Goal: Task Accomplishment & Management: Use online tool/utility

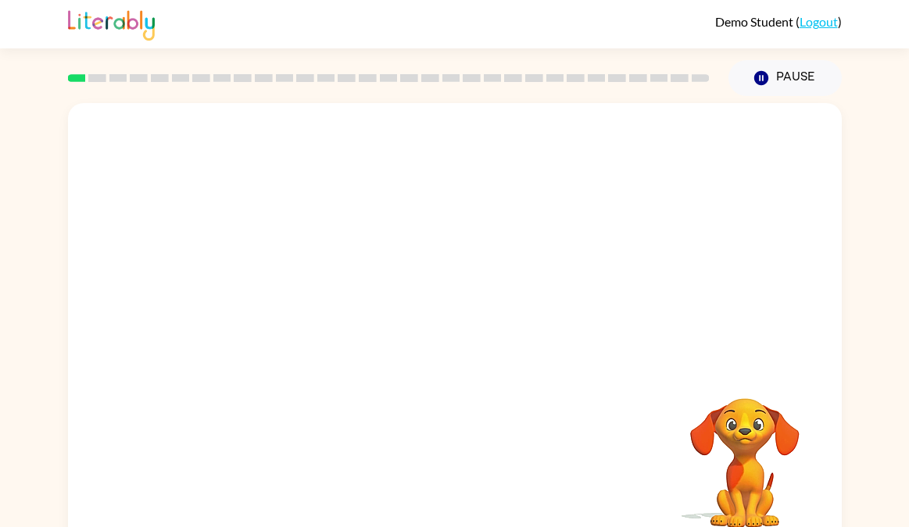
scroll to position [22, 0]
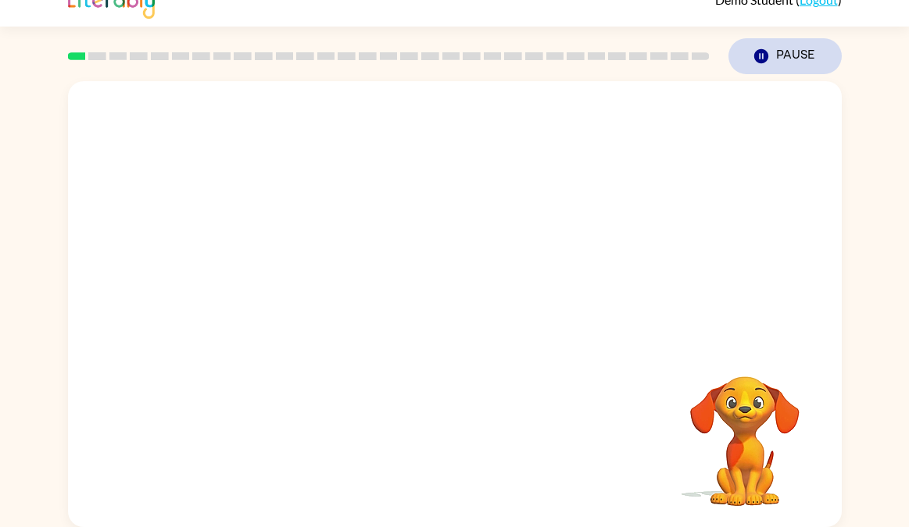
click at [758, 53] on icon "button" at bounding box center [760, 56] width 14 height 14
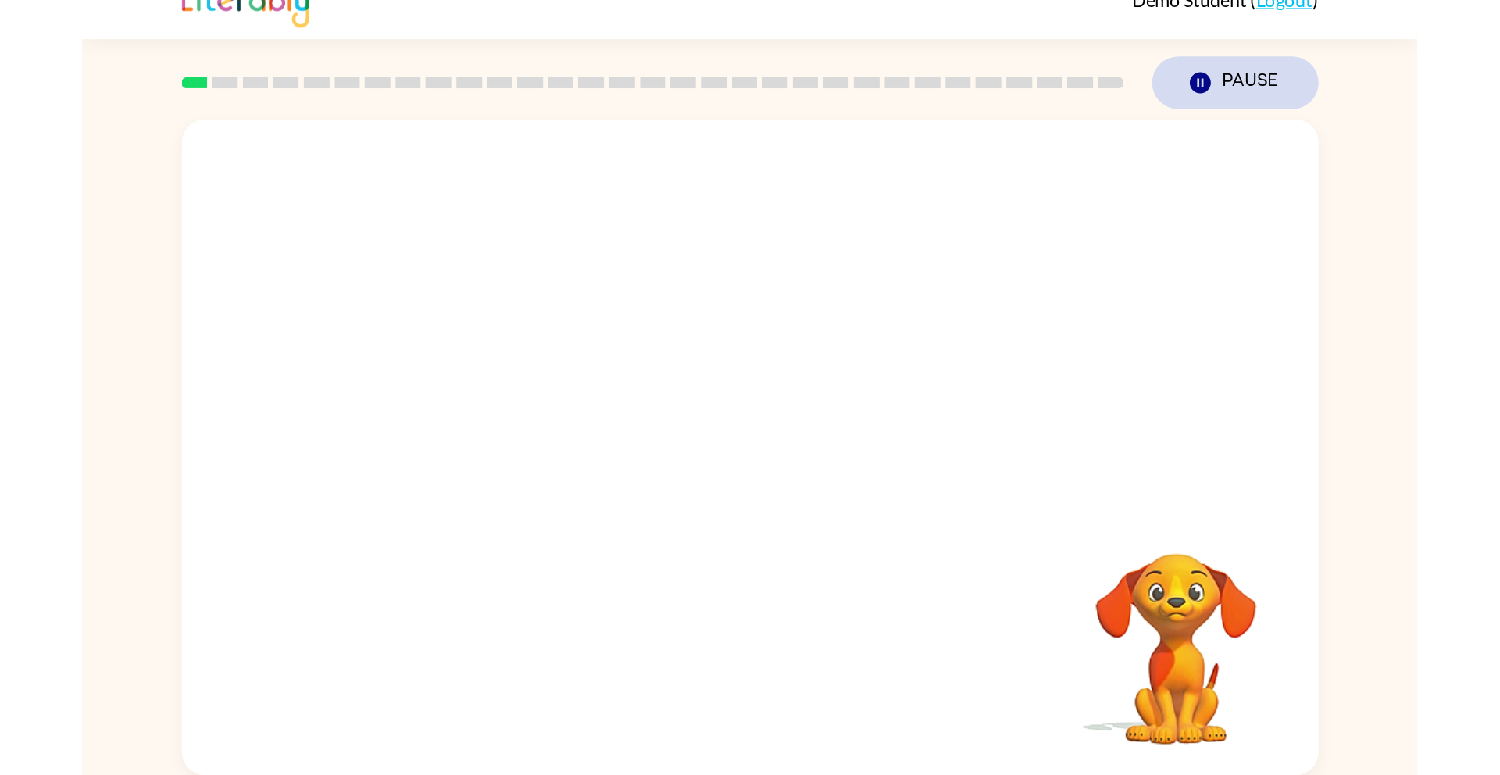
scroll to position [0, 0]
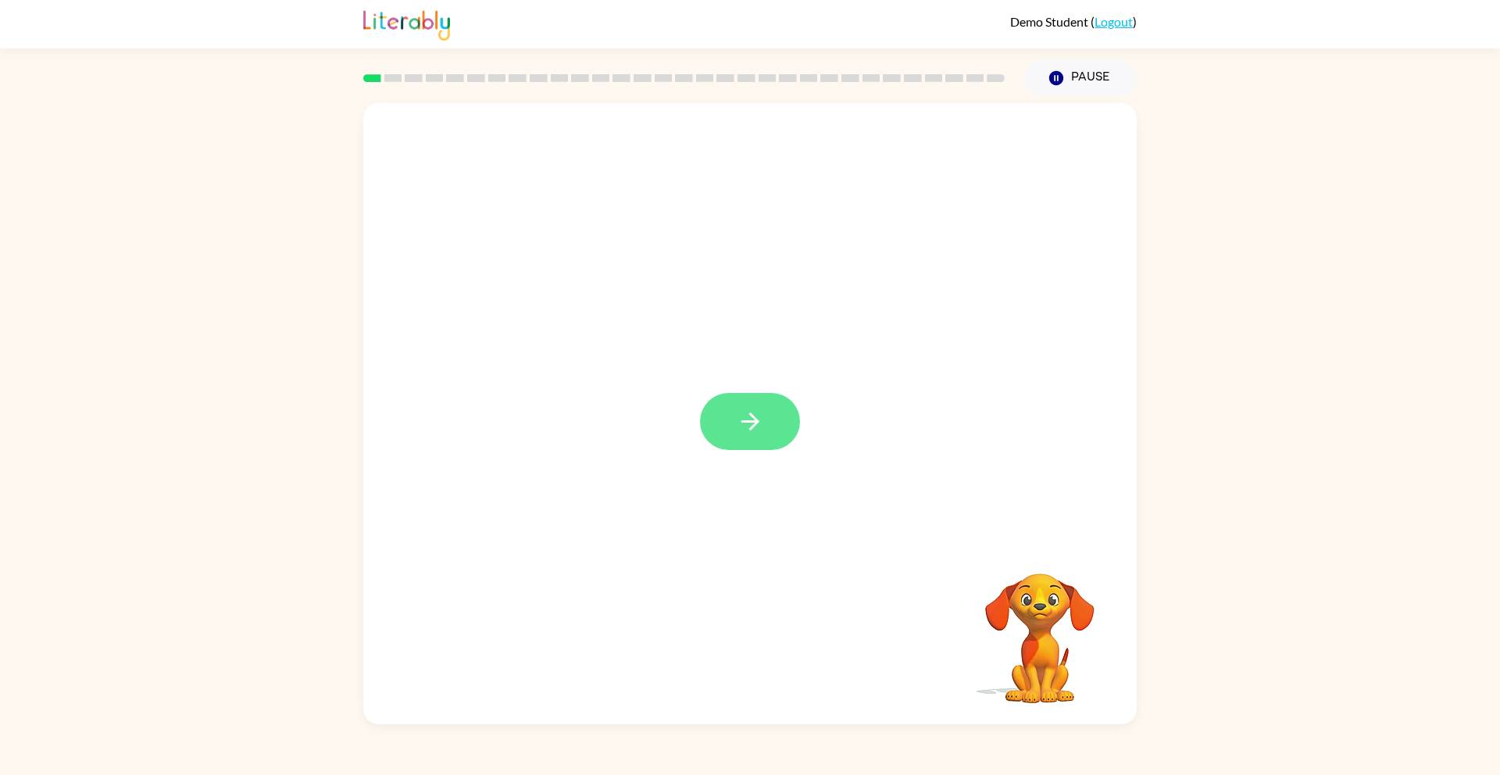
click at [748, 427] on icon "button" at bounding box center [750, 421] width 27 height 27
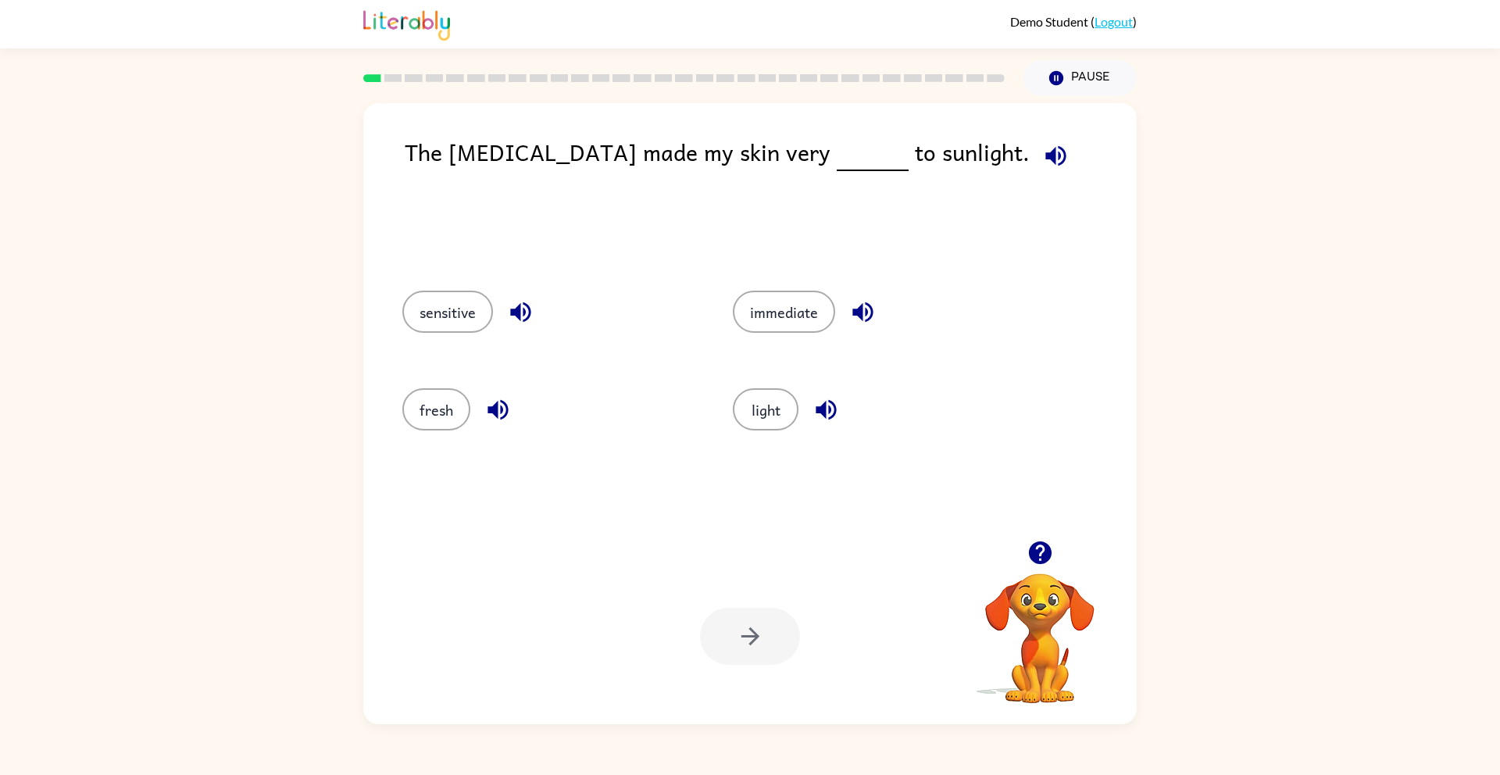
click at [395, 28] on img at bounding box center [406, 23] width 87 height 34
